Goal: Information Seeking & Learning: Learn about a topic

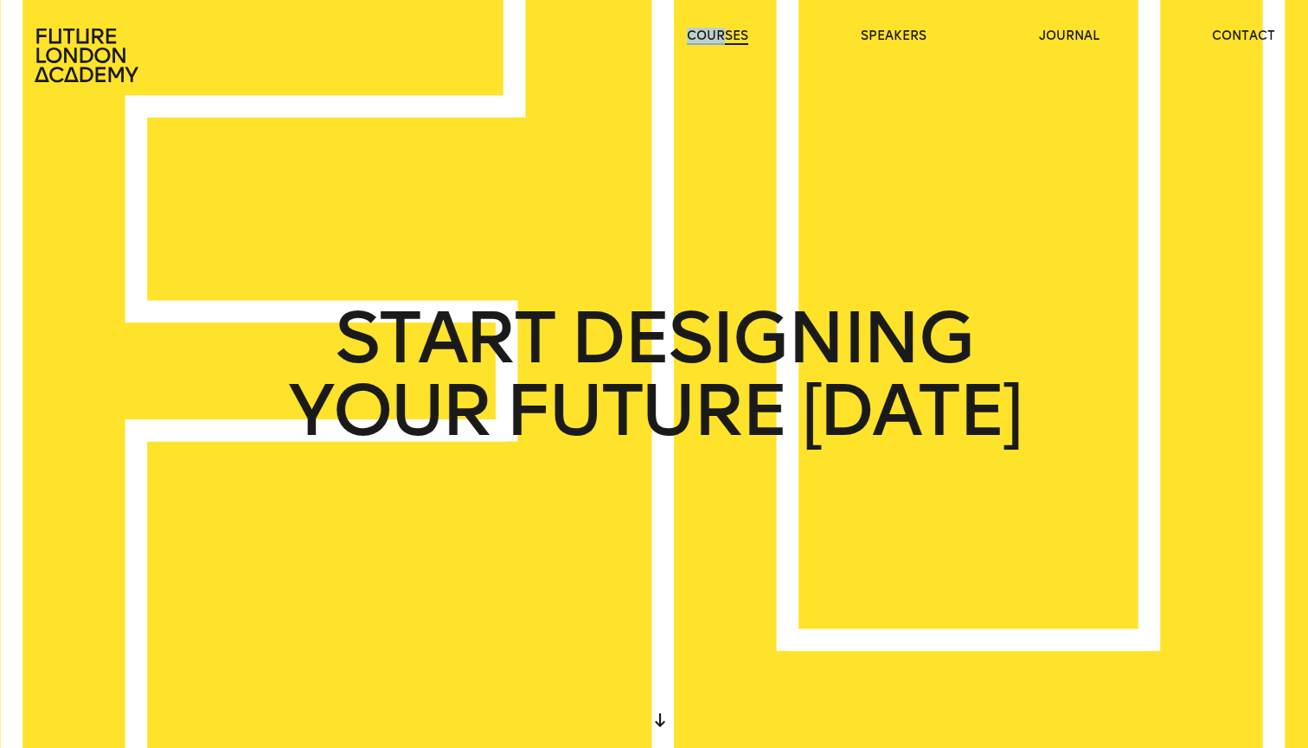
click at [723, 28] on header "courses speakers journal contact" at bounding box center [654, 41] width 1308 height 83
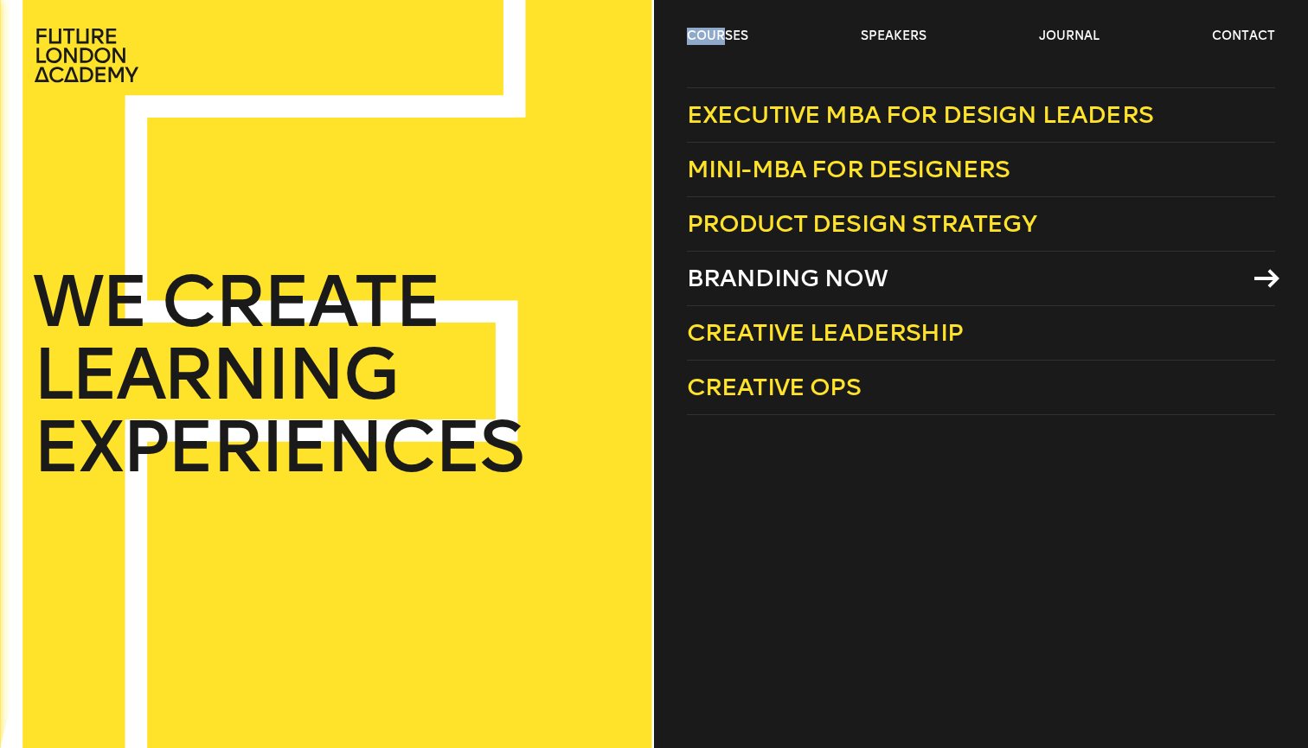
click at [886, 272] on link "Branding Now" at bounding box center [981, 279] width 588 height 54
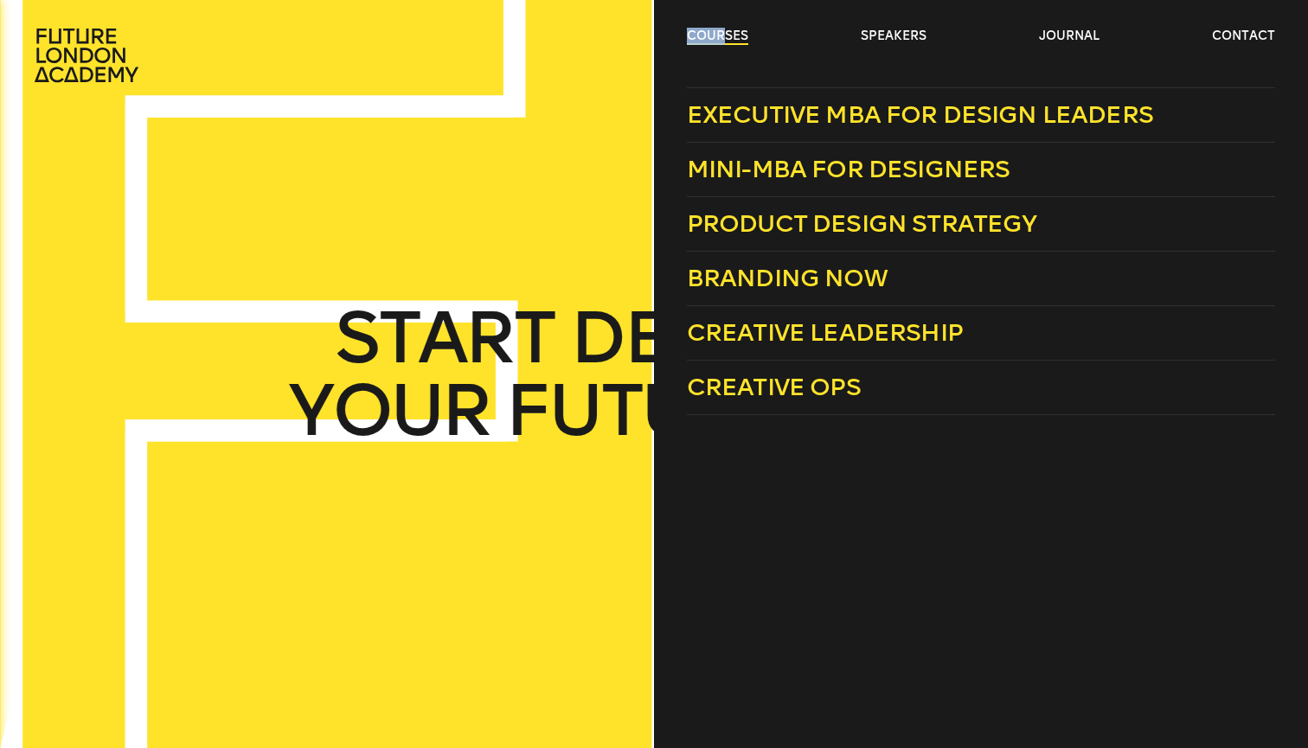
click at [714, 36] on link "courses" at bounding box center [717, 36] width 61 height 17
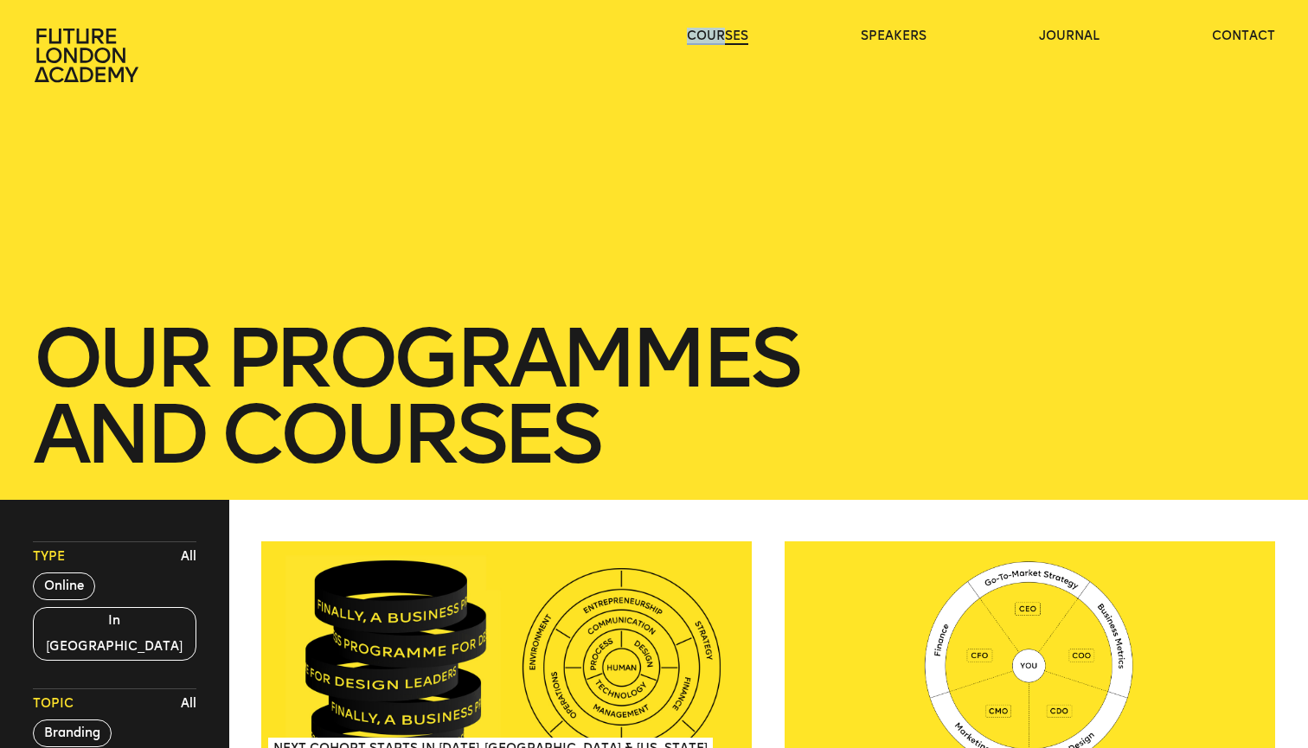
click at [714, 36] on link "courses" at bounding box center [717, 36] width 61 height 17
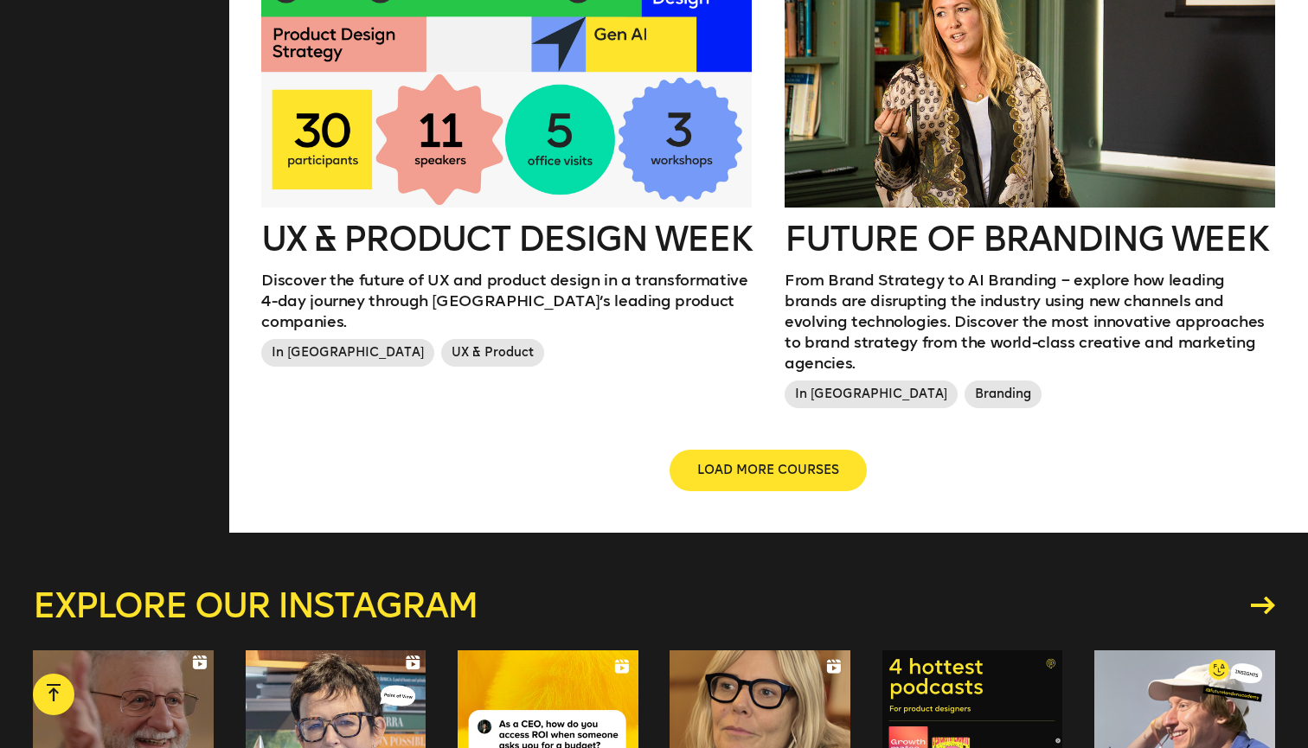
scroll to position [2057, 0]
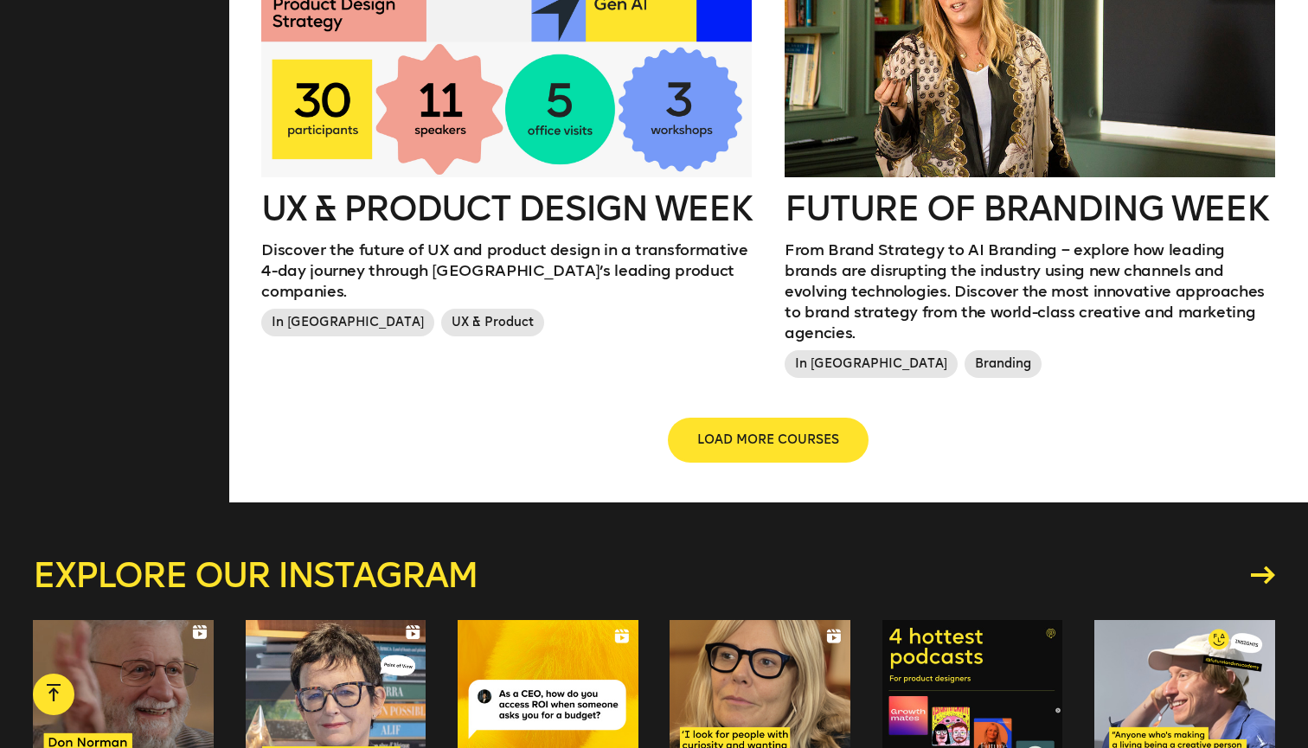
click at [720, 432] on span "LOAD MORE COURSES" at bounding box center [768, 440] width 142 height 17
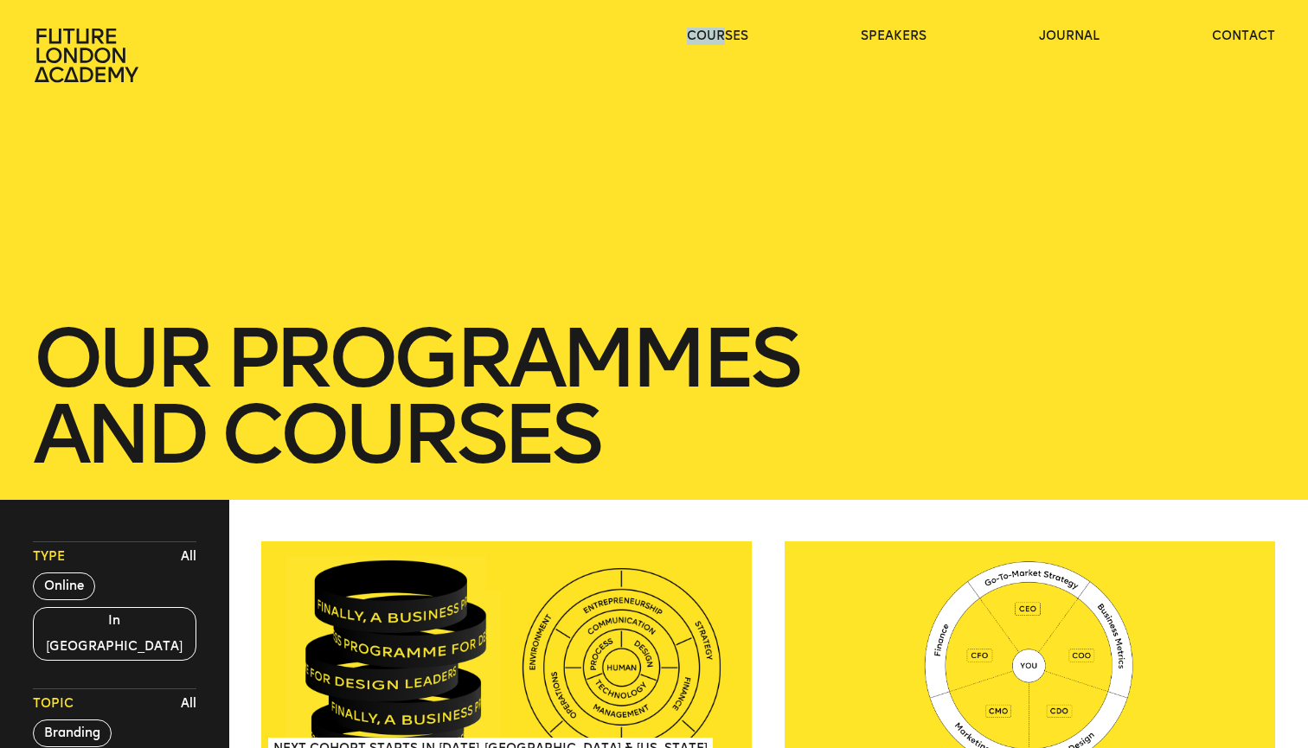
scroll to position [0, 0]
click at [745, 35] on link "courses" at bounding box center [717, 36] width 61 height 17
click at [721, 35] on link "courses" at bounding box center [717, 36] width 61 height 17
click at [762, 179] on div "our Programmes and courses" at bounding box center [654, 250] width 1308 height 500
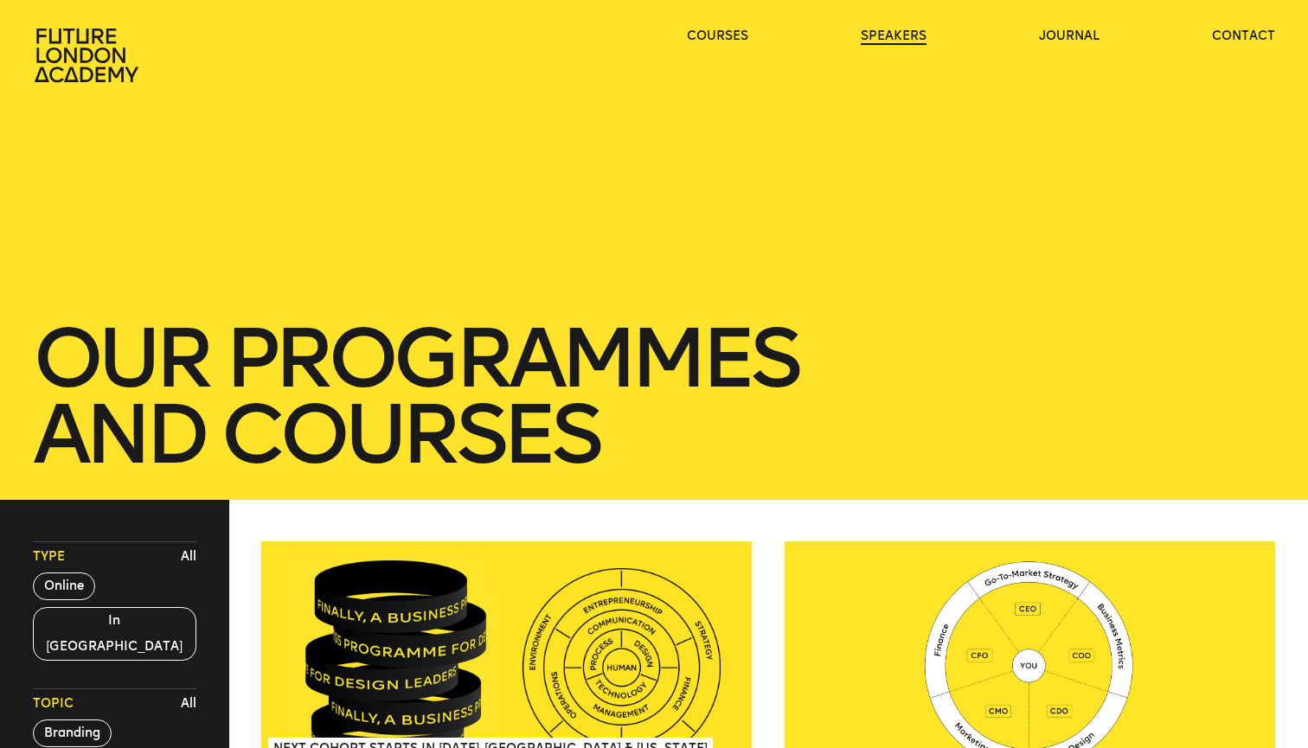
click at [903, 36] on link "speakers" at bounding box center [893, 36] width 66 height 17
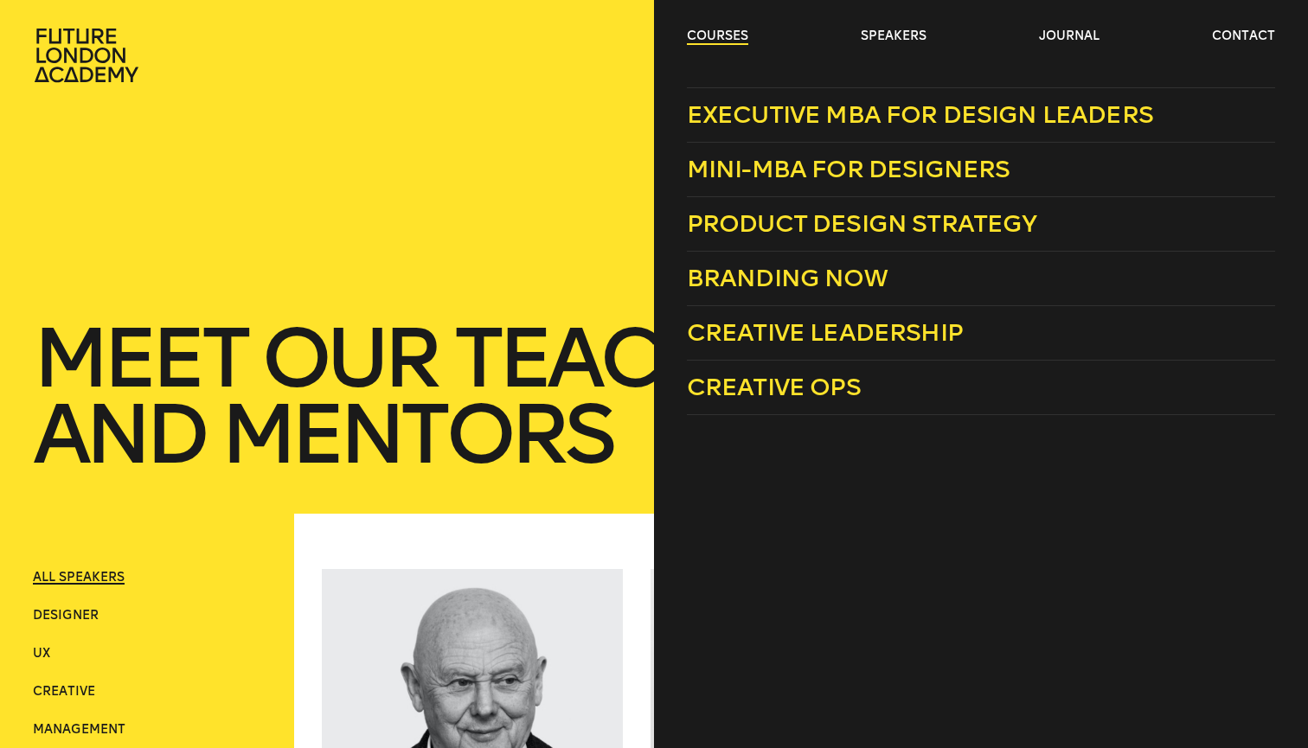
click at [732, 35] on link "courses" at bounding box center [717, 36] width 61 height 17
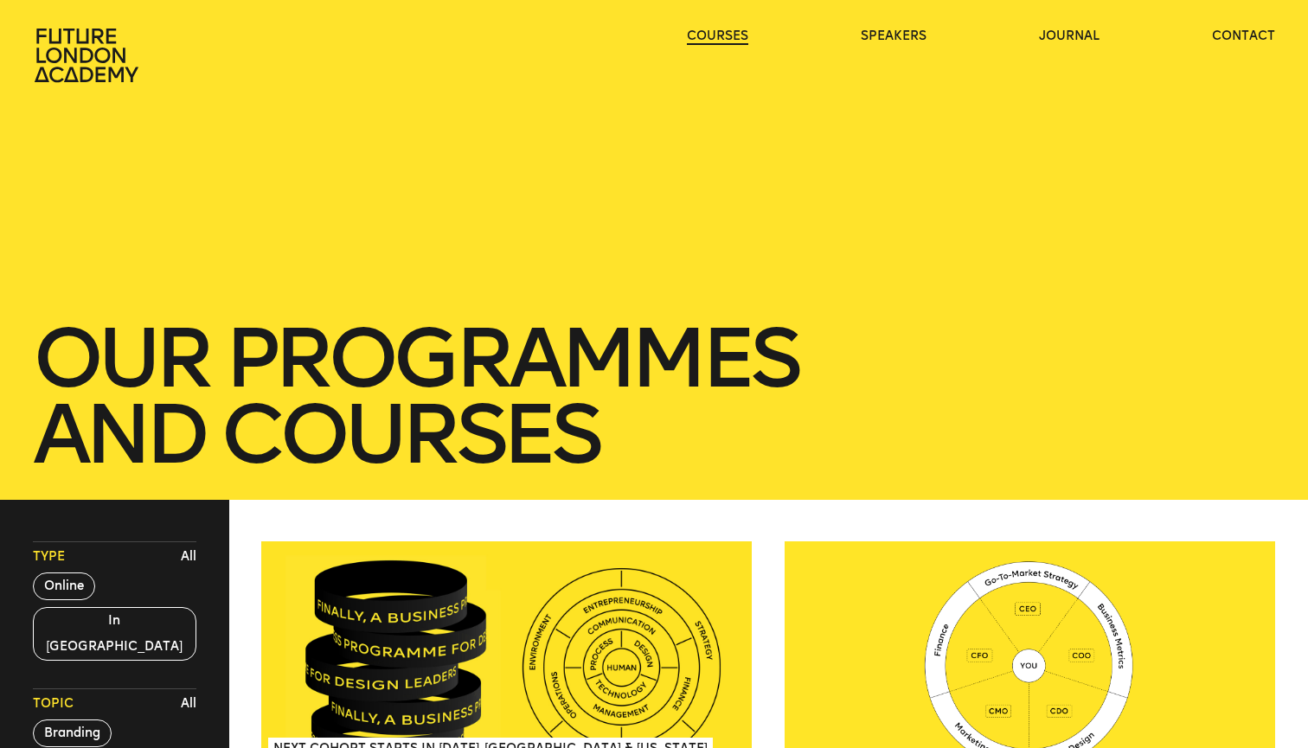
click at [732, 35] on link "courses" at bounding box center [717, 36] width 61 height 17
click at [709, 35] on link "courses" at bounding box center [717, 36] width 61 height 17
click at [731, 37] on link "courses" at bounding box center [717, 36] width 61 height 17
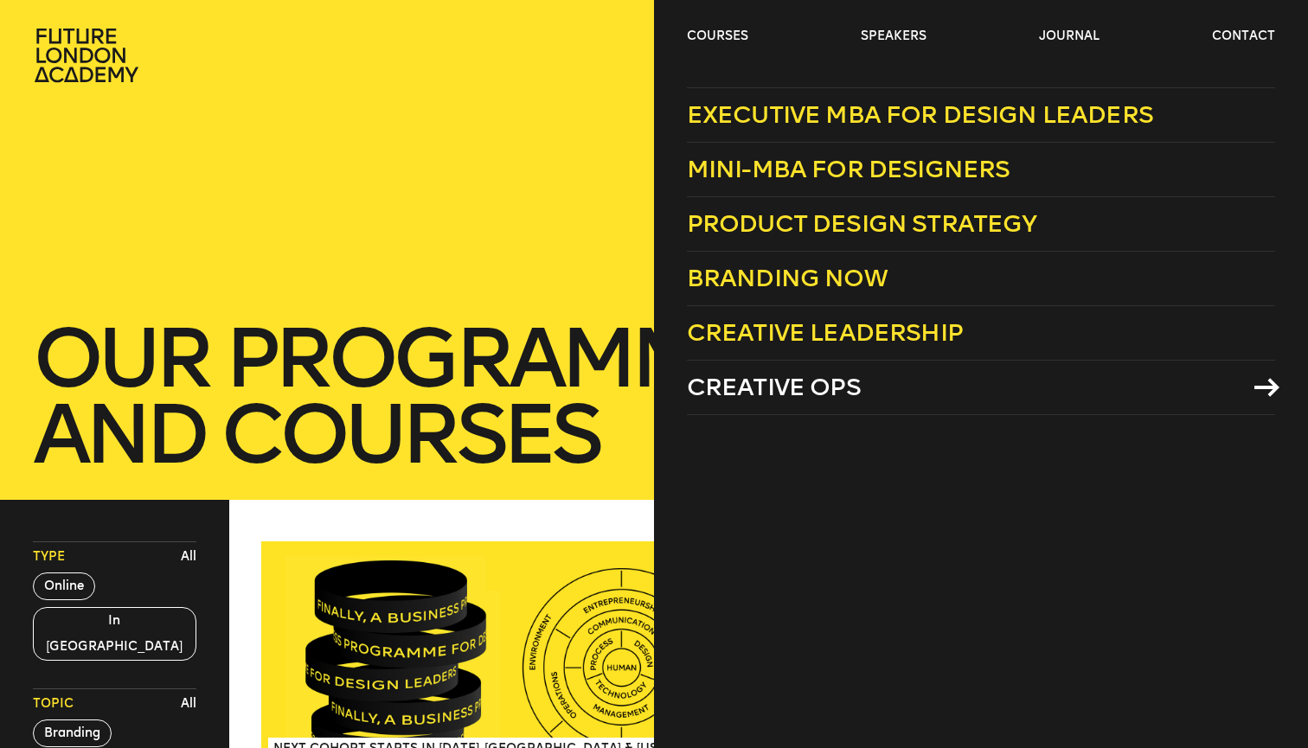
click at [796, 396] on span "Creative Ops" at bounding box center [774, 387] width 174 height 29
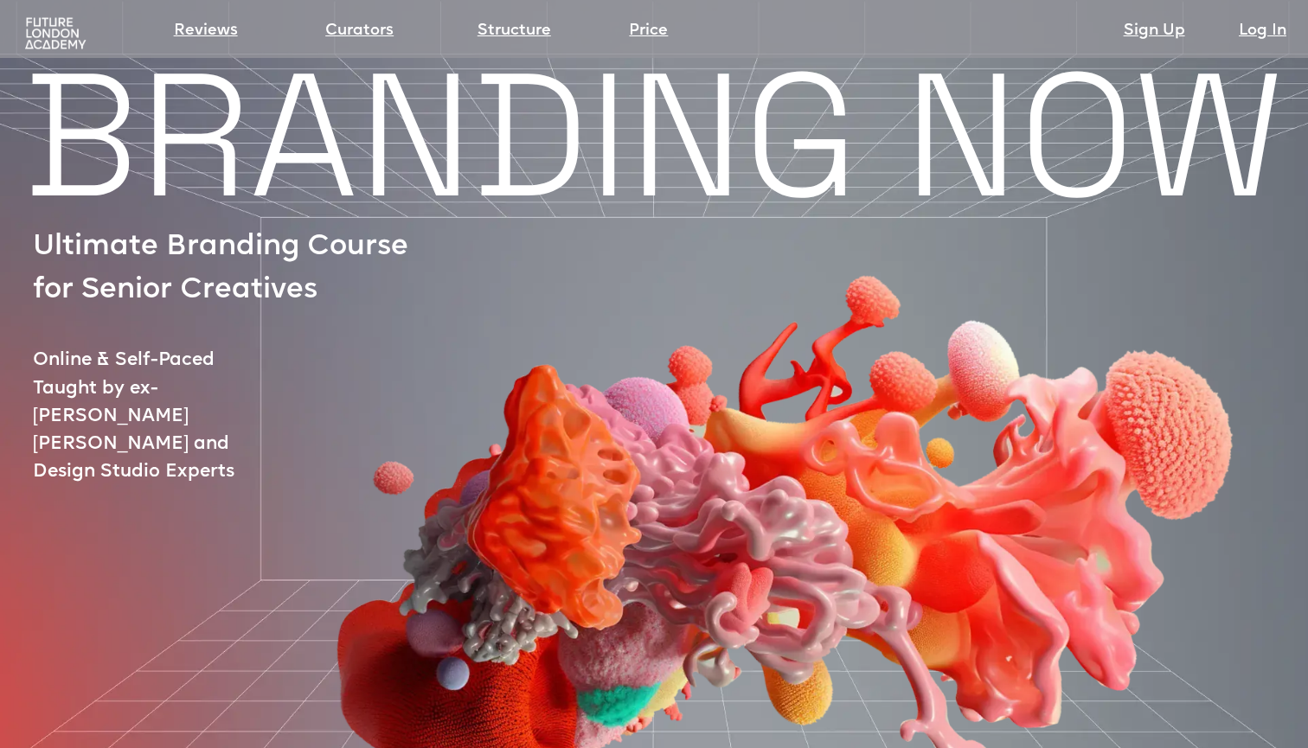
click at [53, 30] on img at bounding box center [55, 33] width 67 height 35
